Goal: Navigation & Orientation: Find specific page/section

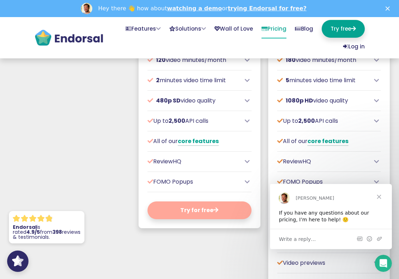
scroll to position [406, 0]
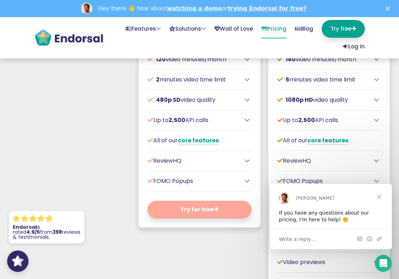
click at [250, 162] on div "ReviewHQ" at bounding box center [199, 161] width 104 height 9
click at [248, 162] on icon at bounding box center [247, 161] width 5 height 6
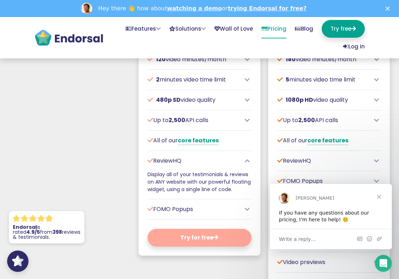
click at [249, 162] on icon at bounding box center [247, 161] width 5 height 6
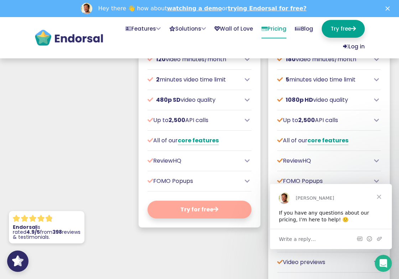
click at [380, 198] on span "Close" at bounding box center [379, 197] width 26 height 26
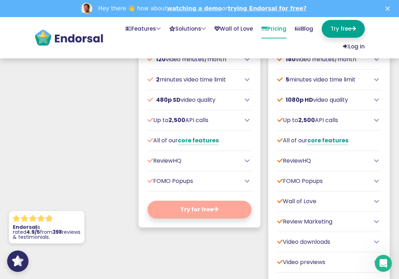
scroll to position [411, 0]
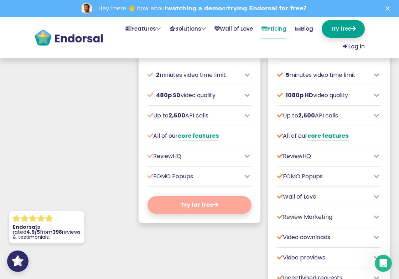
click at [246, 177] on icon at bounding box center [247, 177] width 5 height 6
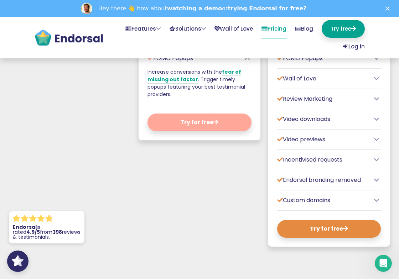
scroll to position [530, 0]
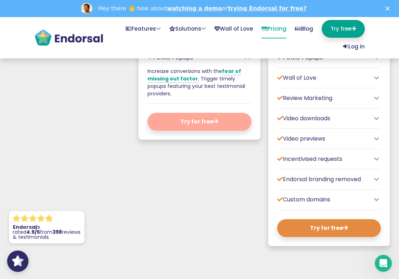
click at [375, 180] on icon at bounding box center [376, 180] width 5 height 6
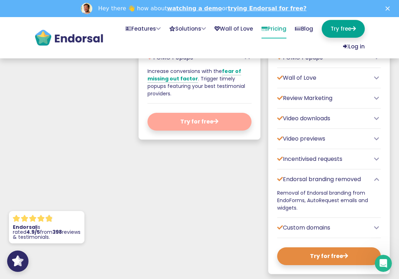
click at [374, 180] on icon at bounding box center [376, 180] width 5 height 6
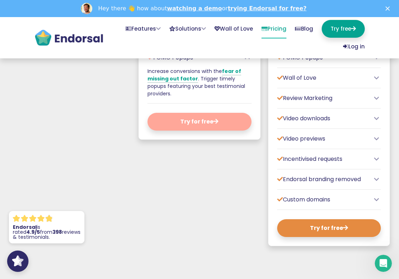
click at [376, 159] on icon at bounding box center [376, 159] width 5 height 6
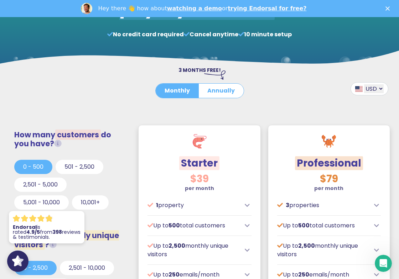
scroll to position [129, 0]
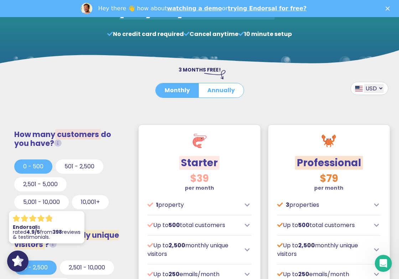
click at [362, 89] on span at bounding box center [358, 89] width 7 height 6
click at [381, 89] on select "USD GBP EUR AUD CAD" at bounding box center [374, 88] width 20 height 9
select select "CAD"
click at [364, 84] on select "USD GBP EUR AUD CAD" at bounding box center [374, 88] width 20 height 9
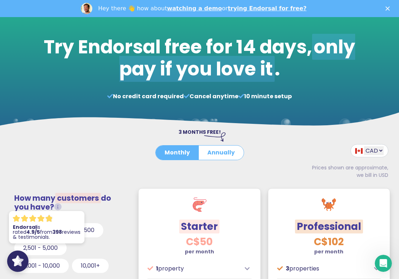
scroll to position [0, 0]
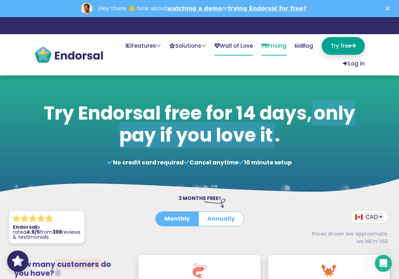
click at [253, 47] on link "Wall of Love" at bounding box center [233, 46] width 38 height 19
